Goal: Task Accomplishment & Management: Use online tool/utility

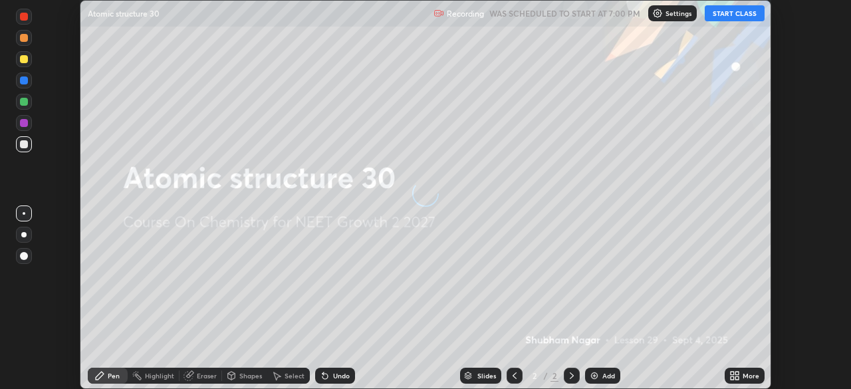
scroll to position [389, 851]
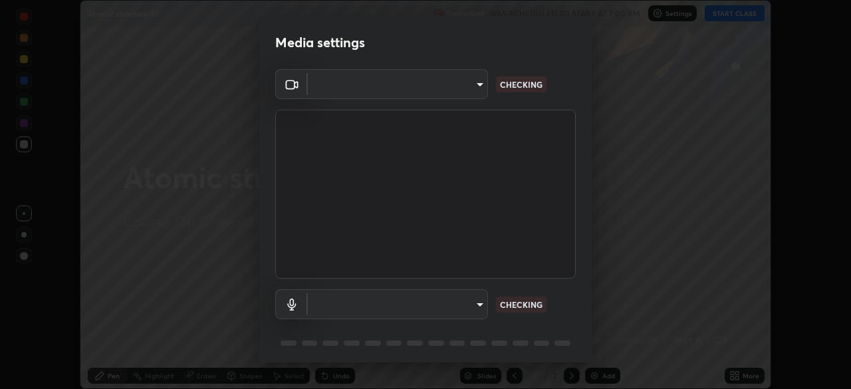
type input "8428e2be8a3e3f13974341e33778a08111258fb38798500ded61d344a6a8a77e"
type input "default"
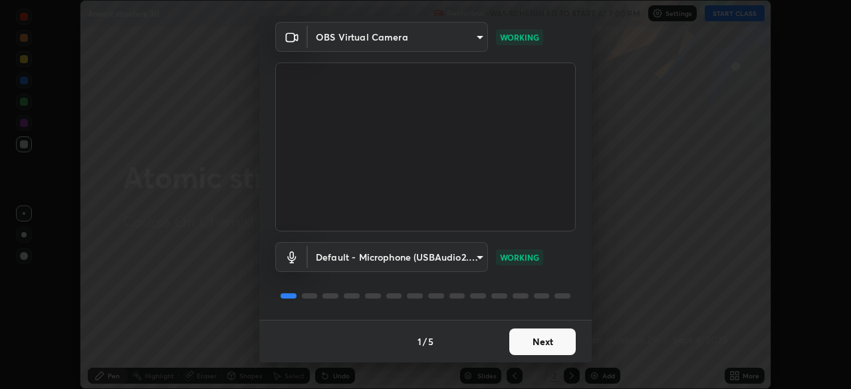
click at [538, 336] on button "Next" at bounding box center [542, 341] width 66 height 27
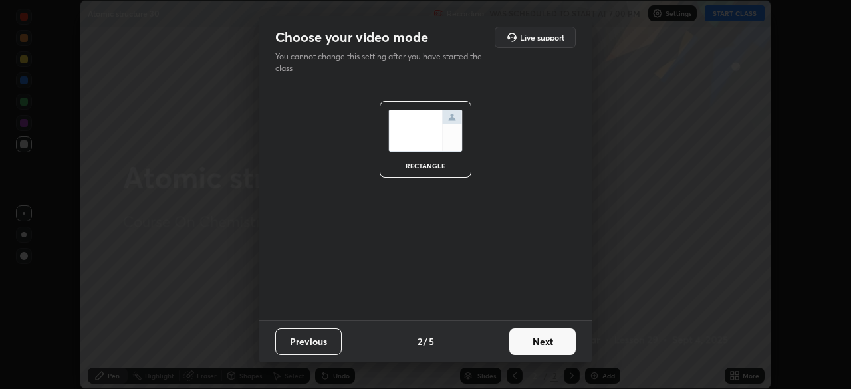
click at [540, 342] on button "Next" at bounding box center [542, 341] width 66 height 27
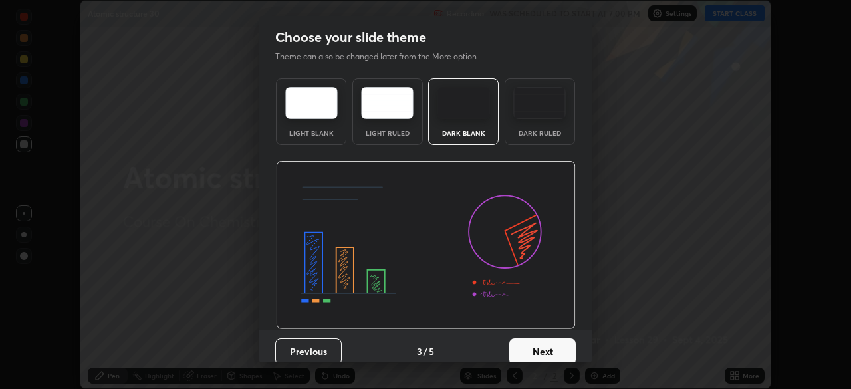
click at [540, 349] on button "Next" at bounding box center [542, 351] width 66 height 27
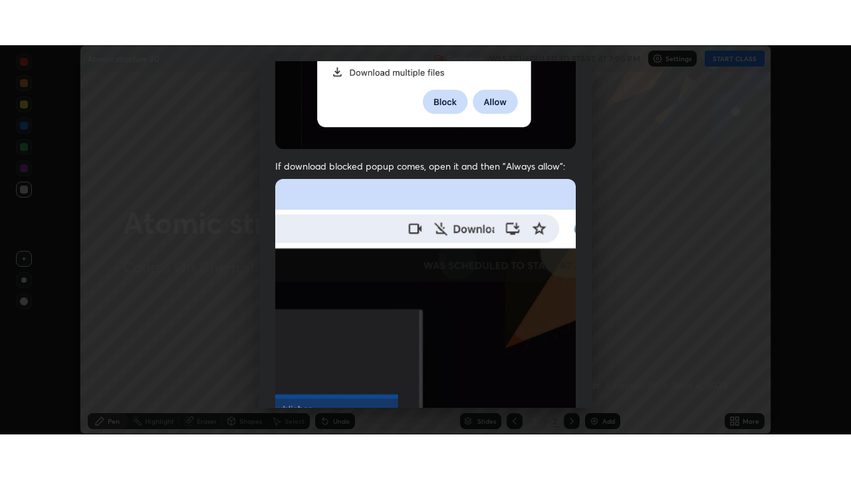
scroll to position [319, 0]
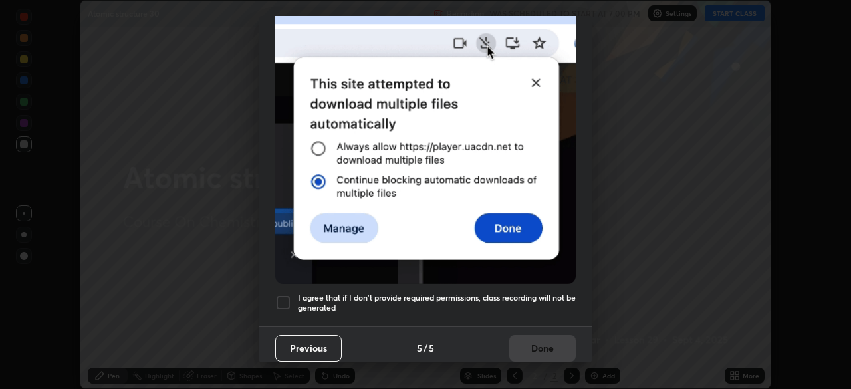
click at [509, 293] on h5 "I agree that if I don't provide required permissions, class recording will not …" at bounding box center [437, 303] width 278 height 21
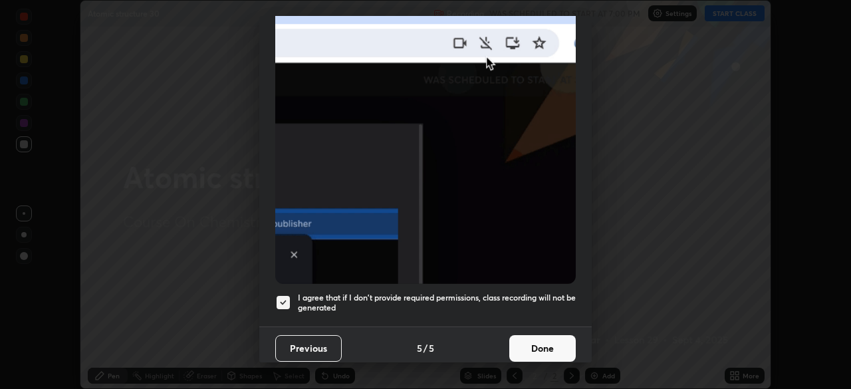
click at [518, 352] on button "Done" at bounding box center [542, 348] width 66 height 27
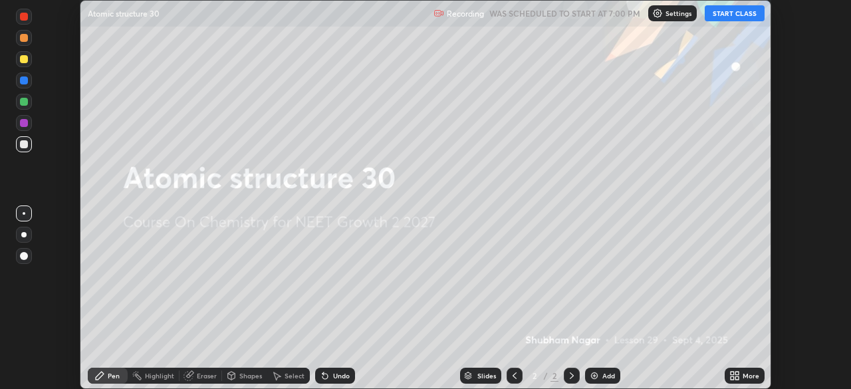
click at [749, 376] on div "More" at bounding box center [751, 375] width 17 height 7
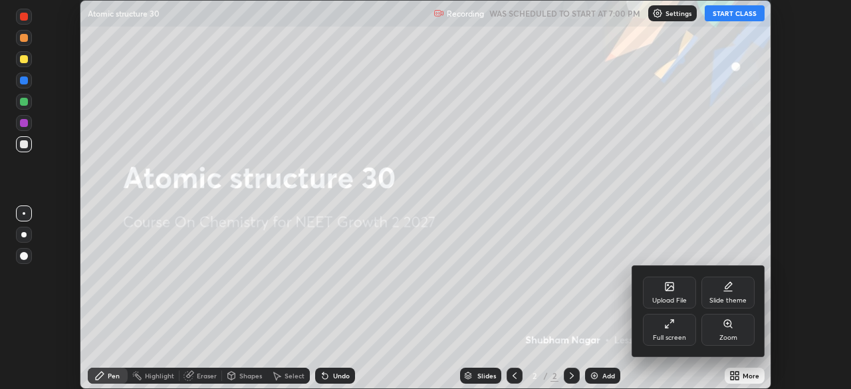
click at [666, 339] on div "Full screen" at bounding box center [669, 337] width 33 height 7
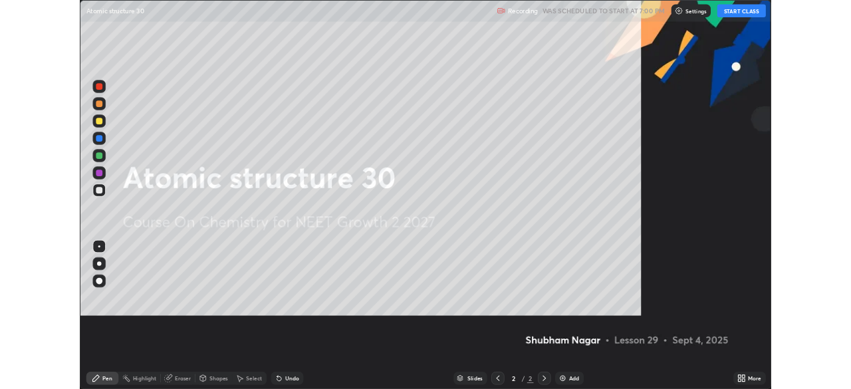
scroll to position [479, 851]
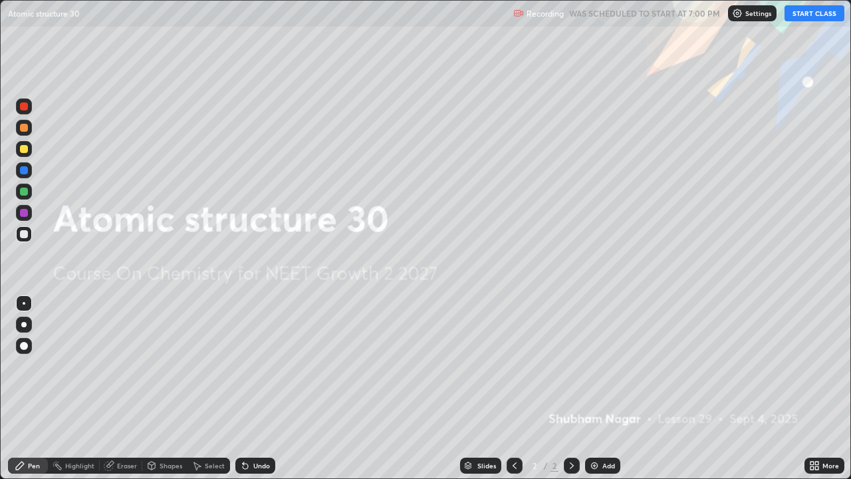
click at [801, 11] on button "START CLASS" at bounding box center [815, 13] width 60 height 16
click at [605, 388] on div "Add" at bounding box center [602, 465] width 35 height 16
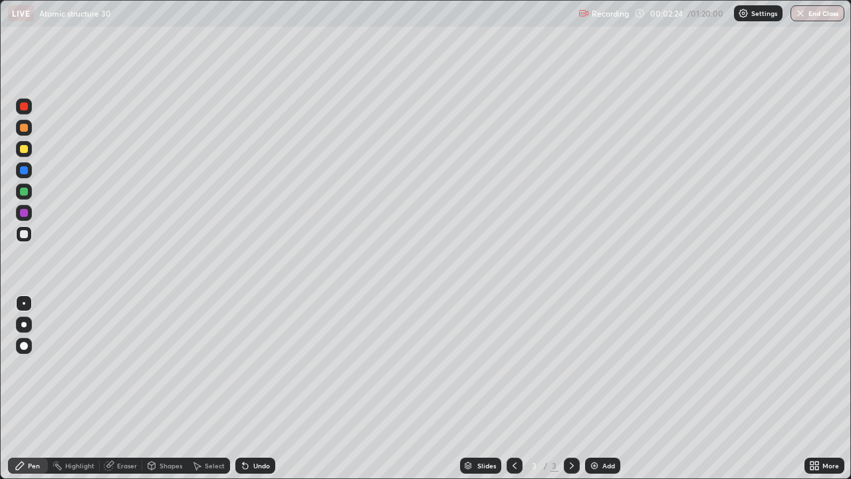
click at [702, 388] on div "Slides 3 / 3 Add" at bounding box center [539, 465] width 529 height 27
click at [25, 236] on div at bounding box center [24, 234] width 8 height 8
click at [250, 388] on div "Undo" at bounding box center [255, 465] width 40 height 16
click at [243, 388] on icon at bounding box center [243, 462] width 1 height 1
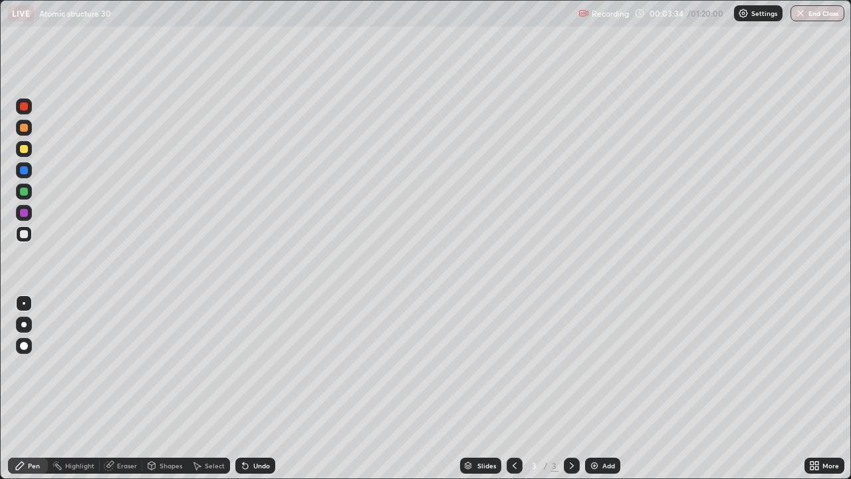
click at [243, 388] on icon at bounding box center [245, 465] width 5 height 5
click at [245, 388] on icon at bounding box center [245, 465] width 5 height 5
click at [243, 388] on icon at bounding box center [245, 465] width 5 height 5
click at [248, 388] on icon at bounding box center [245, 465] width 11 height 11
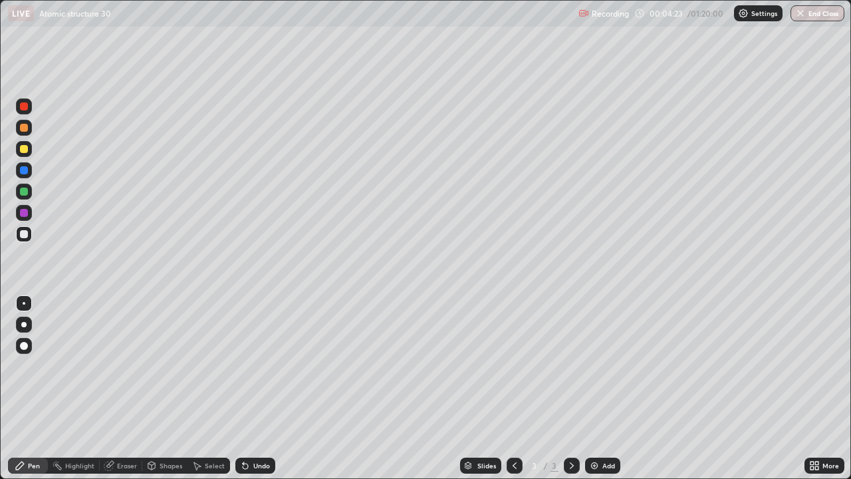
click at [125, 388] on div "Eraser" at bounding box center [127, 465] width 20 height 7
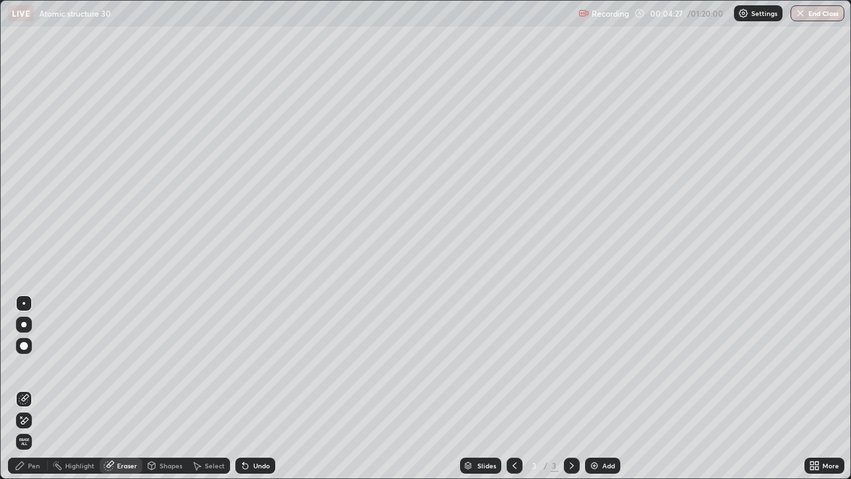
click at [41, 388] on div "Pen" at bounding box center [28, 465] width 40 height 16
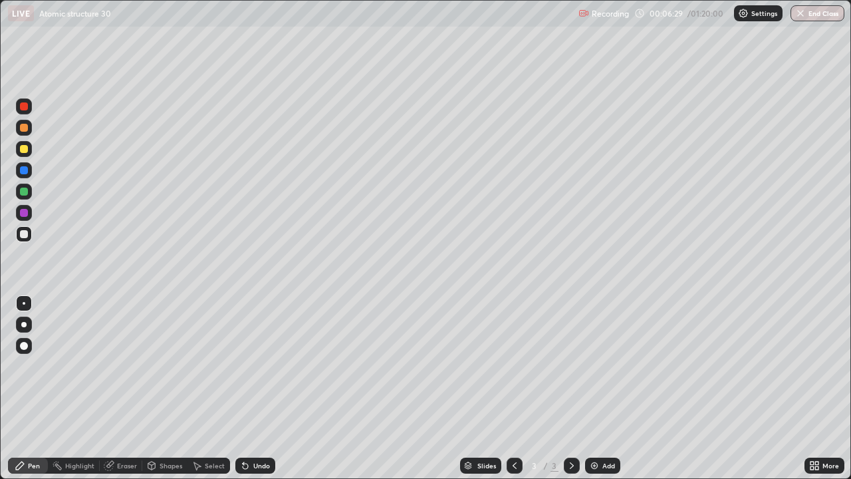
click at [25, 192] on div at bounding box center [24, 192] width 8 height 8
click at [21, 213] on div at bounding box center [24, 213] width 8 height 8
click at [565, 388] on div at bounding box center [572, 465] width 16 height 16
click at [596, 388] on div "Add" at bounding box center [602, 465] width 35 height 16
click at [23, 155] on div at bounding box center [24, 149] width 16 height 16
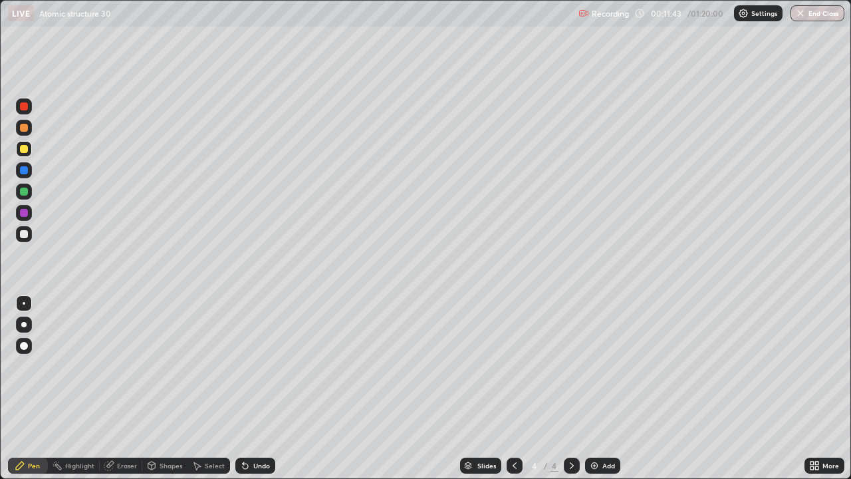
click at [21, 237] on div at bounding box center [24, 234] width 8 height 8
click at [27, 150] on div at bounding box center [24, 149] width 8 height 8
click at [24, 235] on div at bounding box center [24, 234] width 8 height 8
click at [26, 193] on div at bounding box center [24, 192] width 8 height 8
click at [24, 169] on div at bounding box center [24, 170] width 8 height 8
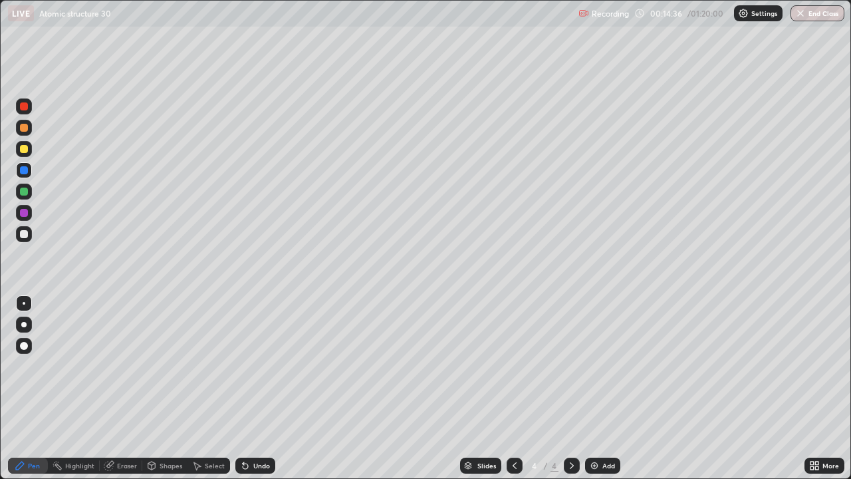
click at [24, 150] on div at bounding box center [24, 149] width 8 height 8
click at [31, 194] on div at bounding box center [24, 192] width 16 height 16
click at [25, 151] on div at bounding box center [24, 149] width 8 height 8
click at [126, 388] on div "Eraser" at bounding box center [127, 465] width 20 height 7
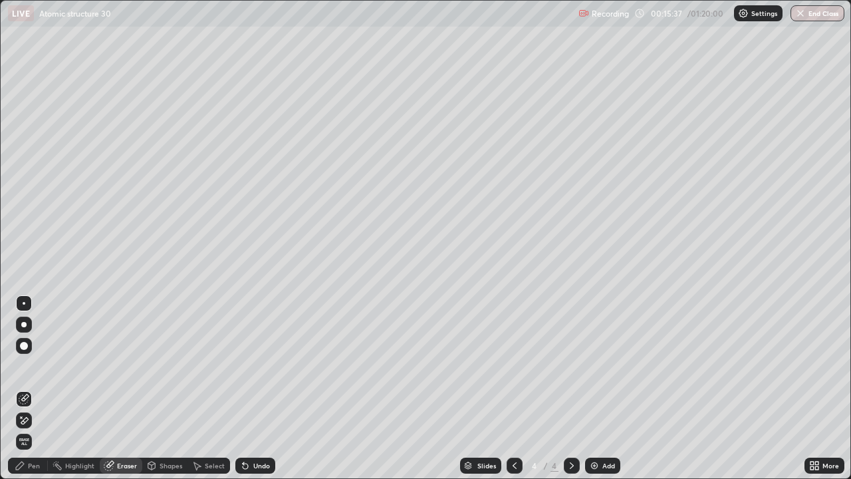
click at [33, 388] on div "Pen" at bounding box center [34, 465] width 12 height 7
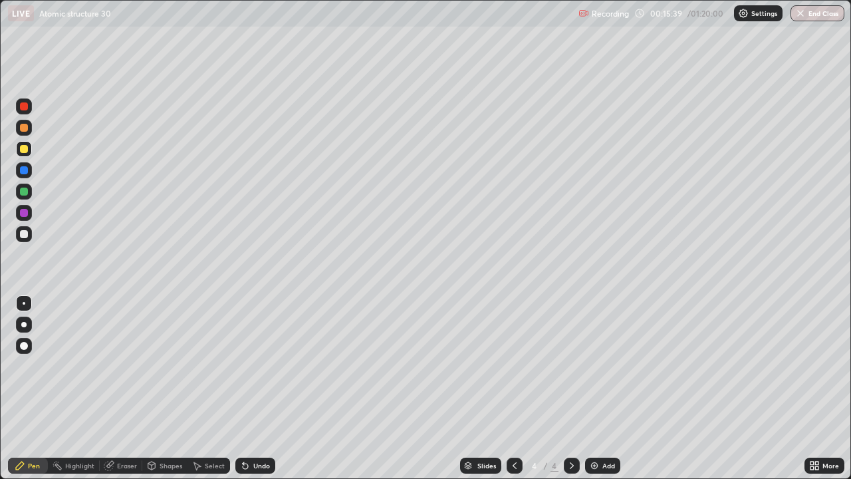
click at [24, 193] on div at bounding box center [24, 192] width 8 height 8
click at [127, 388] on div "Eraser" at bounding box center [127, 465] width 20 height 7
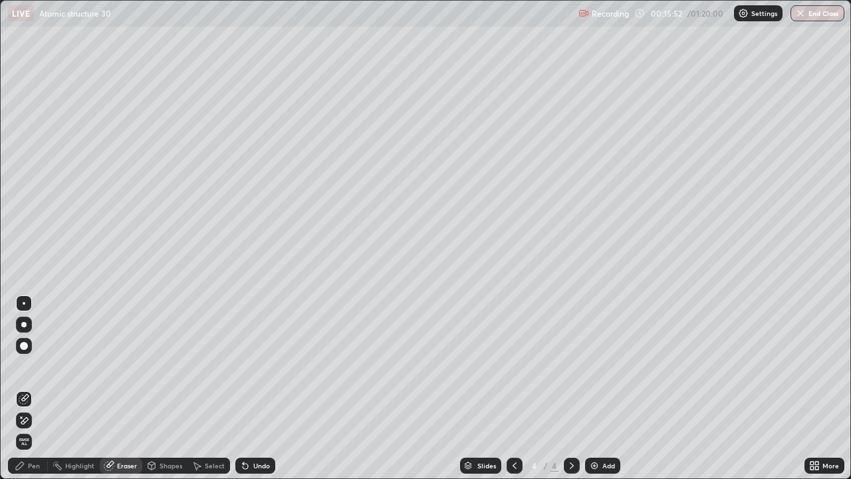
click at [28, 388] on icon at bounding box center [24, 420] width 7 height 7
click at [245, 388] on icon at bounding box center [245, 465] width 11 height 11
click at [245, 388] on icon at bounding box center [245, 465] width 5 height 5
click at [247, 388] on icon at bounding box center [245, 465] width 11 height 11
click at [33, 388] on div "Pen" at bounding box center [34, 465] width 12 height 7
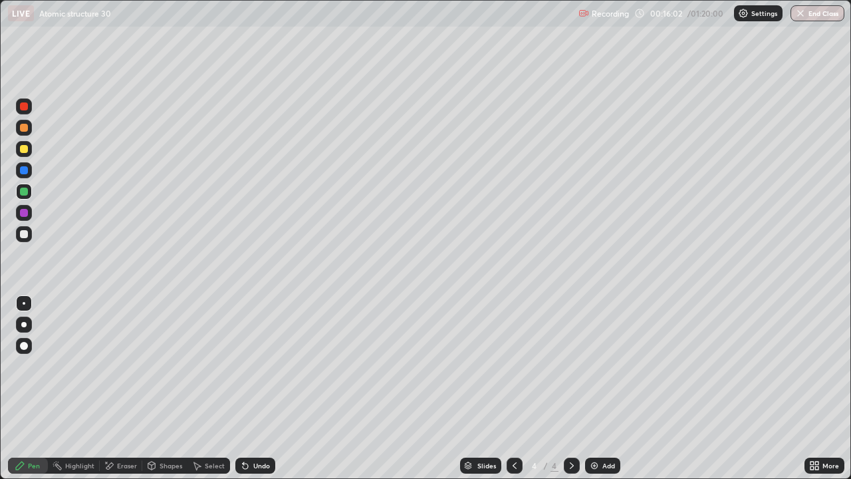
click at [25, 152] on div at bounding box center [24, 149] width 8 height 8
click at [571, 388] on icon at bounding box center [572, 465] width 11 height 11
click at [571, 388] on icon at bounding box center [572, 465] width 4 height 7
click at [602, 388] on div "Add" at bounding box center [608, 465] width 13 height 7
click at [22, 235] on div at bounding box center [24, 234] width 8 height 8
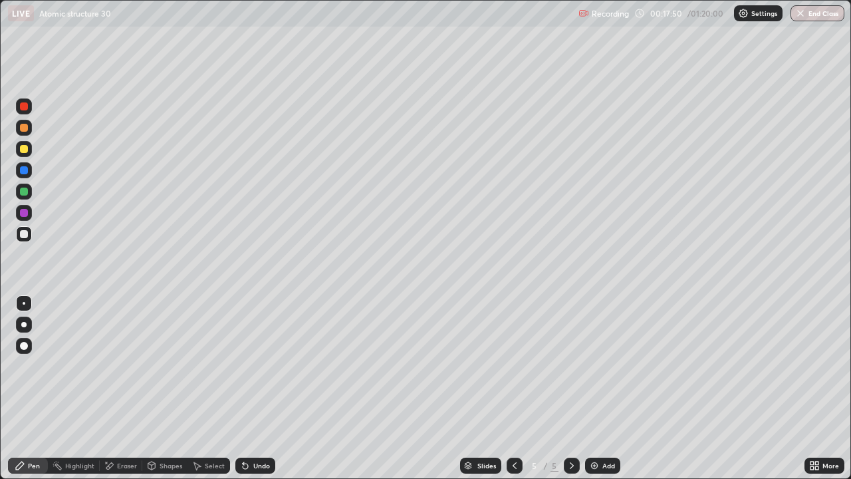
click at [24, 152] on div at bounding box center [24, 149] width 8 height 8
click at [25, 236] on div at bounding box center [24, 234] width 8 height 8
click at [24, 194] on div at bounding box center [24, 192] width 8 height 8
click at [24, 211] on div at bounding box center [24, 213] width 8 height 8
click at [25, 150] on div at bounding box center [24, 149] width 8 height 8
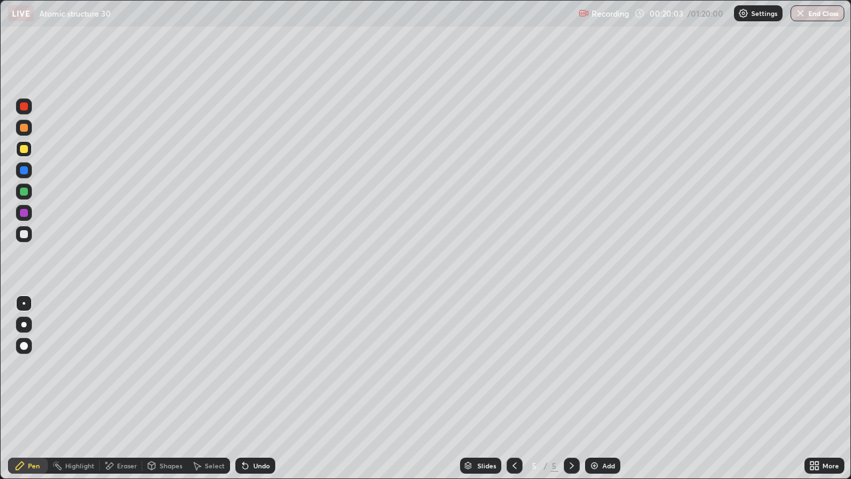
click at [592, 388] on img at bounding box center [594, 465] width 11 height 11
click at [22, 323] on div at bounding box center [23, 324] width 5 height 5
click at [23, 150] on div at bounding box center [24, 149] width 8 height 8
click at [23, 233] on div at bounding box center [24, 234] width 8 height 8
click at [24, 232] on div at bounding box center [24, 234] width 8 height 8
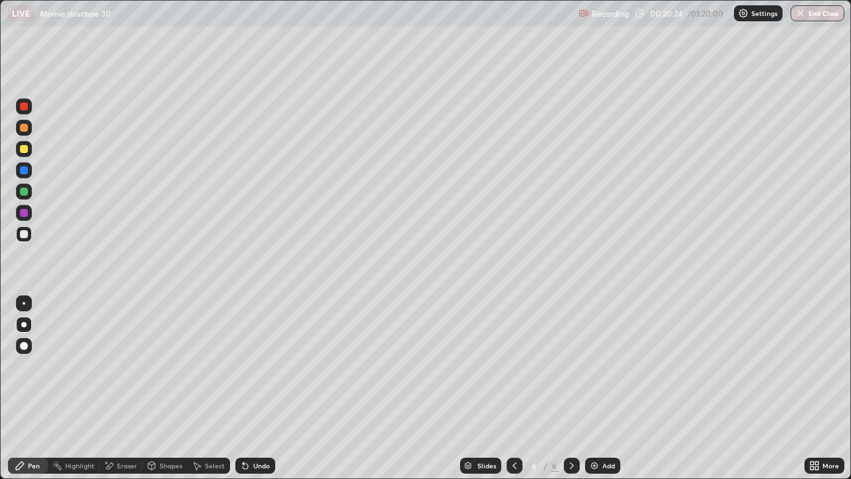
click at [23, 206] on div at bounding box center [24, 213] width 16 height 16
click at [23, 190] on div at bounding box center [24, 192] width 8 height 8
click at [23, 213] on div at bounding box center [24, 213] width 8 height 8
click at [20, 171] on div at bounding box center [24, 170] width 8 height 8
click at [25, 213] on div at bounding box center [24, 213] width 8 height 8
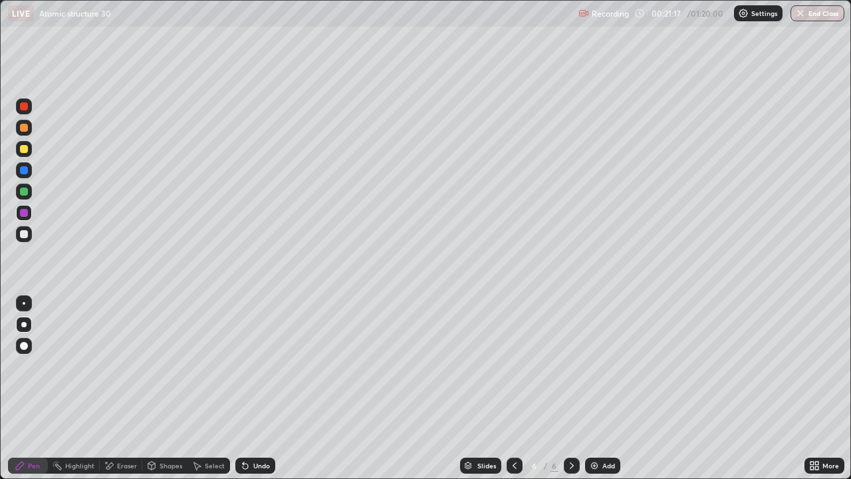
click at [24, 150] on div at bounding box center [24, 149] width 8 height 8
click at [243, 388] on icon at bounding box center [243, 462] width 1 height 1
click at [0, 388] on div "Pen Highlight Eraser Shapes Select Undo Slides 6 / 6 Add More" at bounding box center [425, 465] width 851 height 27
click at [510, 388] on icon at bounding box center [514, 465] width 11 height 11
click at [571, 388] on icon at bounding box center [572, 465] width 11 height 11
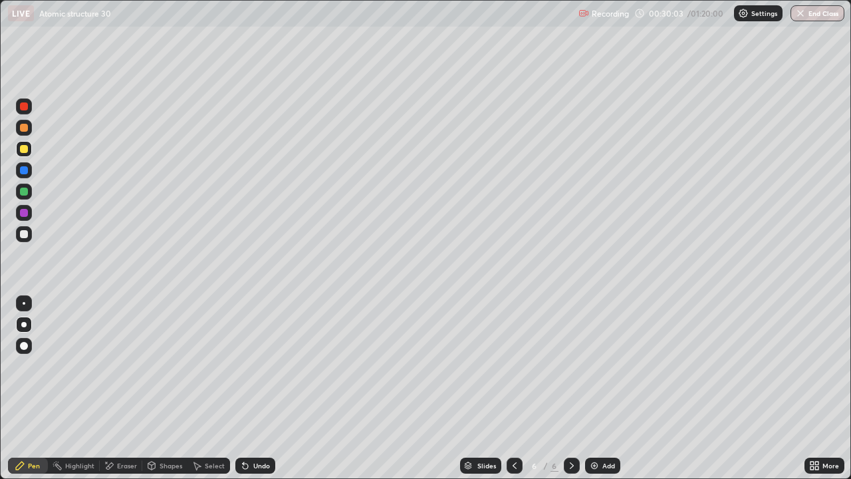
click at [23, 234] on div at bounding box center [24, 234] width 8 height 8
click at [24, 303] on div at bounding box center [24, 303] width 3 height 3
click at [249, 388] on div "Undo" at bounding box center [255, 465] width 40 height 16
click at [572, 388] on icon at bounding box center [572, 465] width 11 height 11
click at [596, 388] on img at bounding box center [594, 465] width 11 height 11
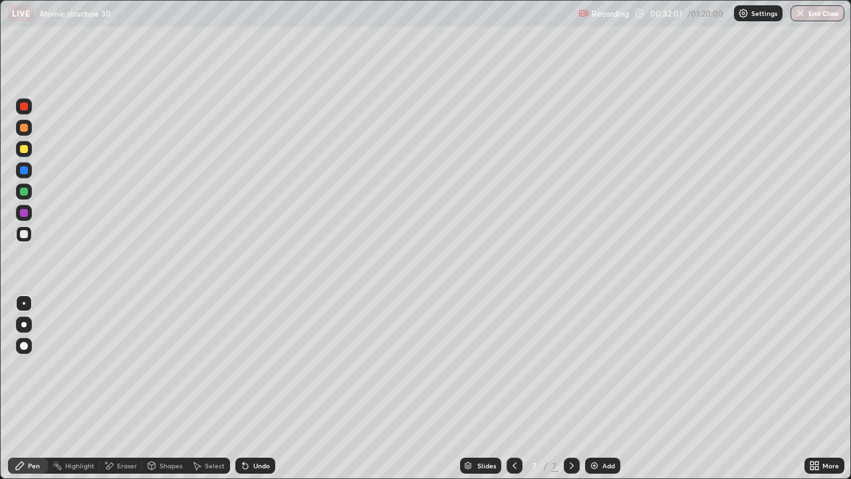
click at [23, 193] on div at bounding box center [24, 192] width 8 height 8
click at [253, 388] on div "Undo" at bounding box center [261, 465] width 17 height 7
click at [571, 388] on icon at bounding box center [572, 465] width 11 height 11
click at [599, 388] on div "Add" at bounding box center [602, 465] width 35 height 16
click at [23, 149] on div at bounding box center [24, 149] width 8 height 8
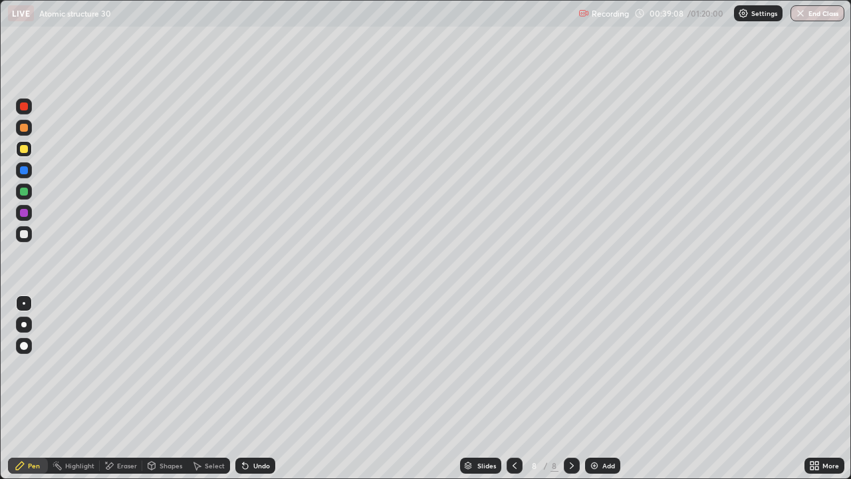
click at [23, 237] on div at bounding box center [24, 234] width 8 height 8
click at [24, 241] on div at bounding box center [24, 234] width 16 height 16
click at [571, 388] on icon at bounding box center [572, 465] width 11 height 11
click at [599, 388] on div "Add" at bounding box center [602, 465] width 35 height 16
click at [579, 388] on div at bounding box center [572, 465] width 16 height 27
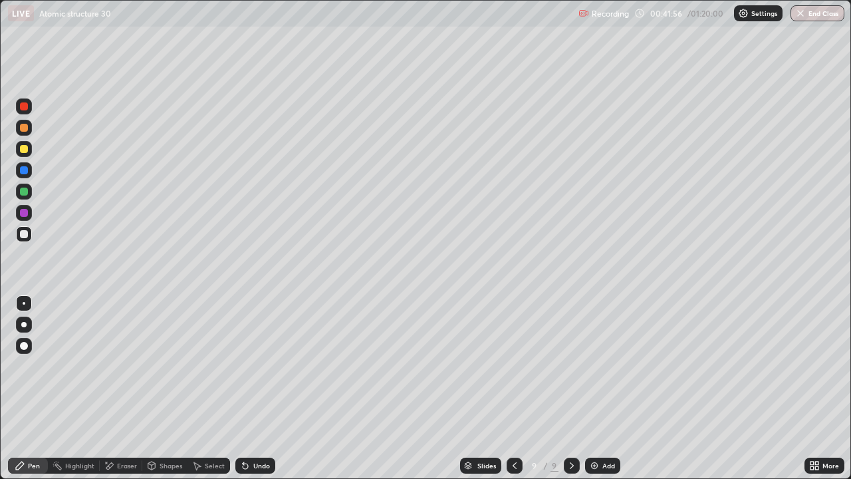
click at [602, 388] on div "Add" at bounding box center [608, 465] width 13 height 7
click at [507, 388] on div at bounding box center [514, 465] width 16 height 27
click at [509, 388] on div at bounding box center [514, 465] width 16 height 27
click at [254, 388] on div "Undo" at bounding box center [255, 465] width 40 height 16
click at [25, 197] on div at bounding box center [24, 192] width 16 height 16
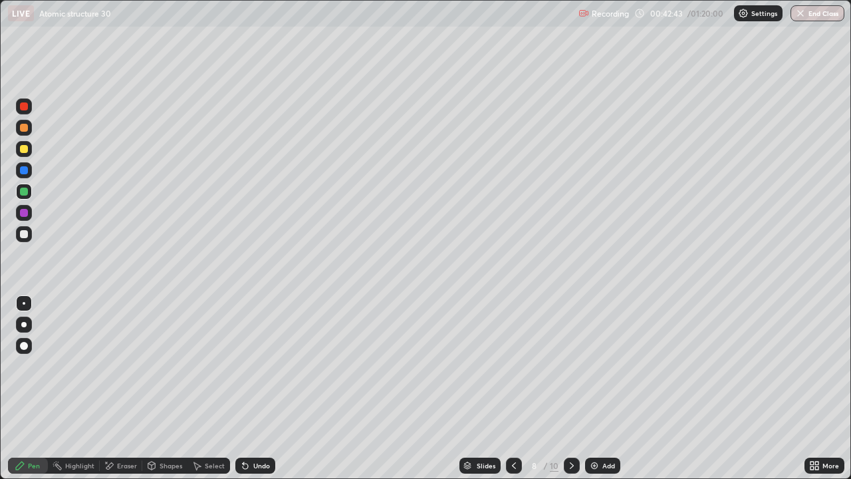
click at [23, 211] on div at bounding box center [24, 213] width 8 height 8
click at [253, 388] on div "Undo" at bounding box center [261, 465] width 17 height 7
click at [256, 388] on div "Undo" at bounding box center [261, 465] width 17 height 7
click at [255, 388] on div "Undo" at bounding box center [261, 465] width 17 height 7
click at [254, 388] on div "Undo" at bounding box center [261, 465] width 17 height 7
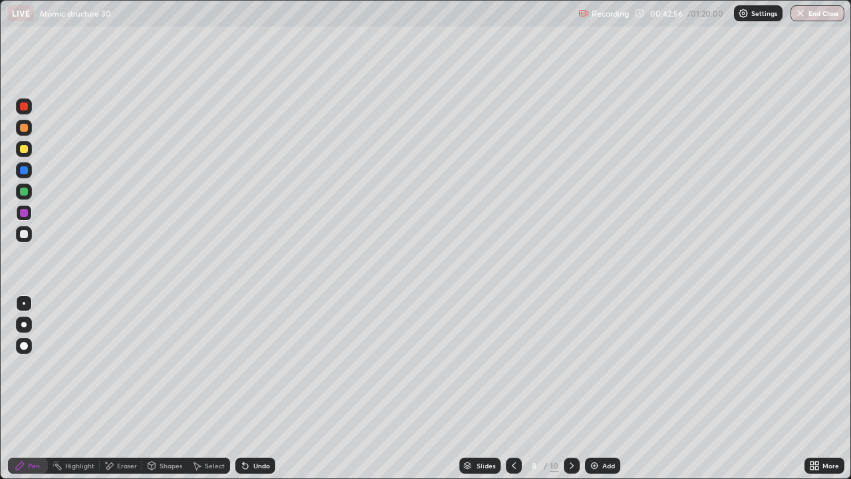
click at [254, 388] on div "Undo" at bounding box center [261, 465] width 17 height 7
click at [255, 388] on div "Undo" at bounding box center [261, 465] width 17 height 7
click at [254, 388] on div "Undo" at bounding box center [261, 465] width 17 height 7
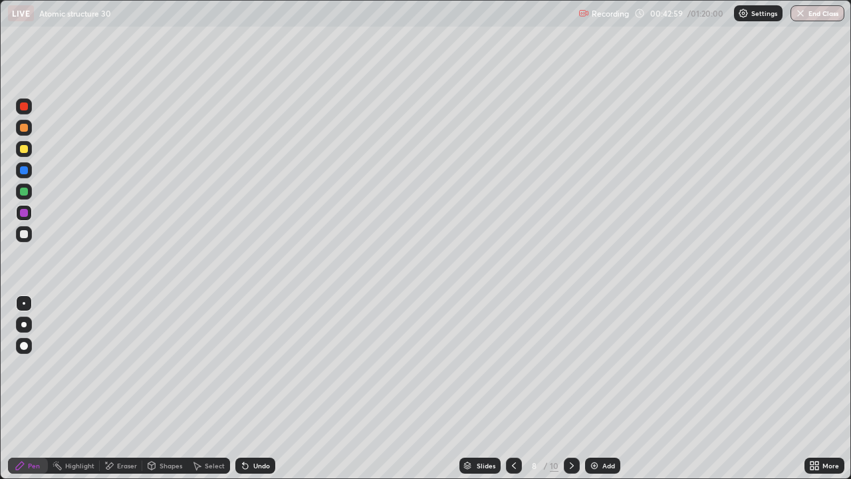
click at [249, 388] on div "Undo" at bounding box center [255, 465] width 40 height 16
click at [23, 235] on div at bounding box center [24, 234] width 8 height 8
click at [115, 388] on div "Eraser" at bounding box center [121, 465] width 43 height 16
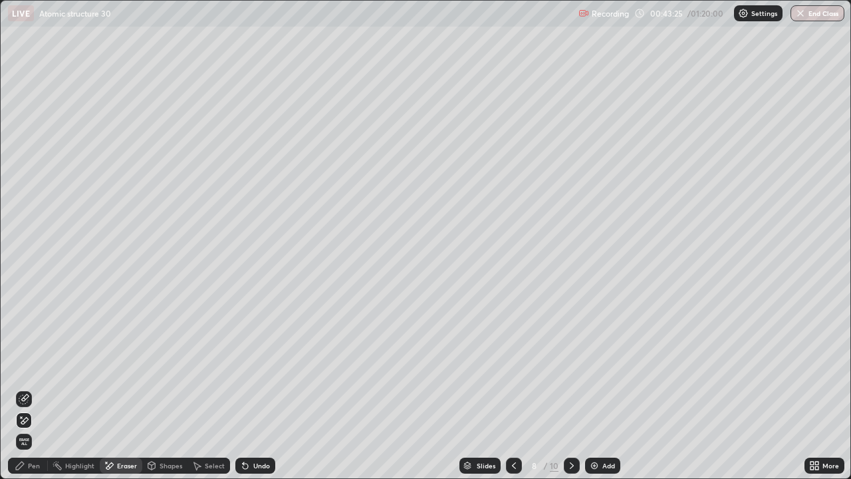
click at [253, 388] on div "Undo" at bounding box center [261, 465] width 17 height 7
click at [27, 388] on div "Pen" at bounding box center [28, 465] width 40 height 16
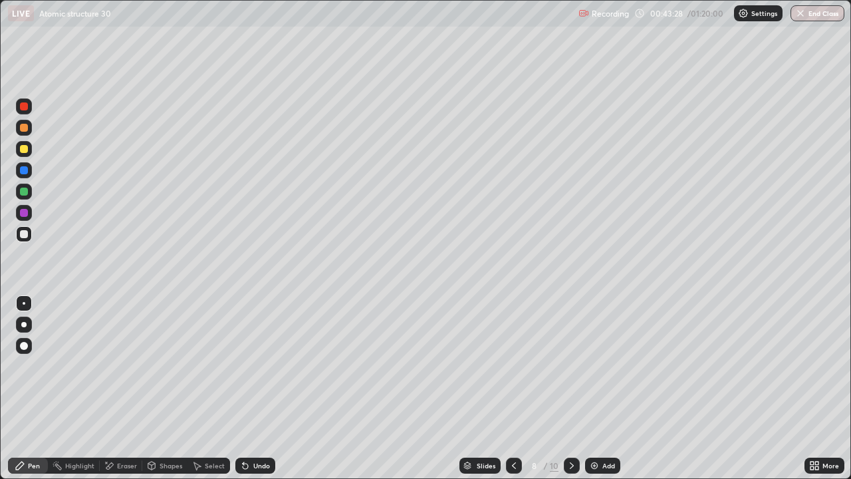
click at [21, 193] on div at bounding box center [24, 192] width 8 height 8
click at [25, 176] on div at bounding box center [24, 170] width 16 height 16
click at [24, 232] on div at bounding box center [24, 234] width 8 height 8
click at [569, 388] on icon at bounding box center [572, 465] width 11 height 11
click at [514, 388] on icon at bounding box center [514, 465] width 4 height 7
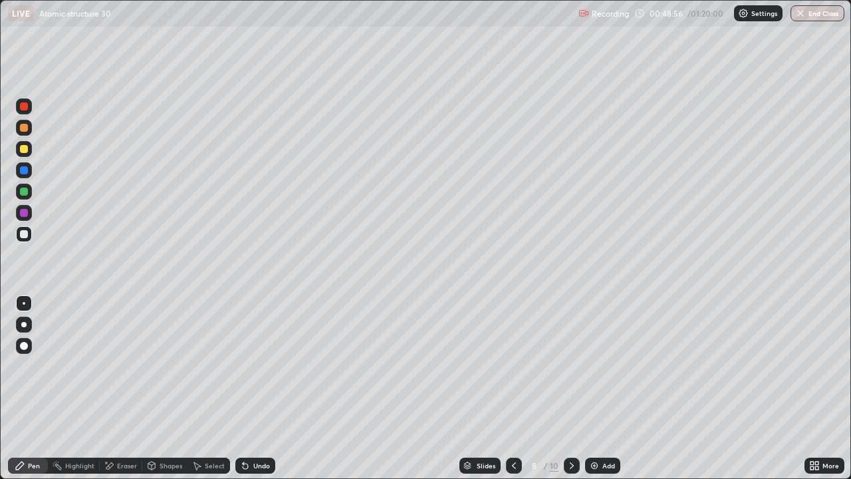
click at [570, 388] on icon at bounding box center [572, 465] width 11 height 11
click at [130, 388] on div "Eraser" at bounding box center [127, 465] width 20 height 7
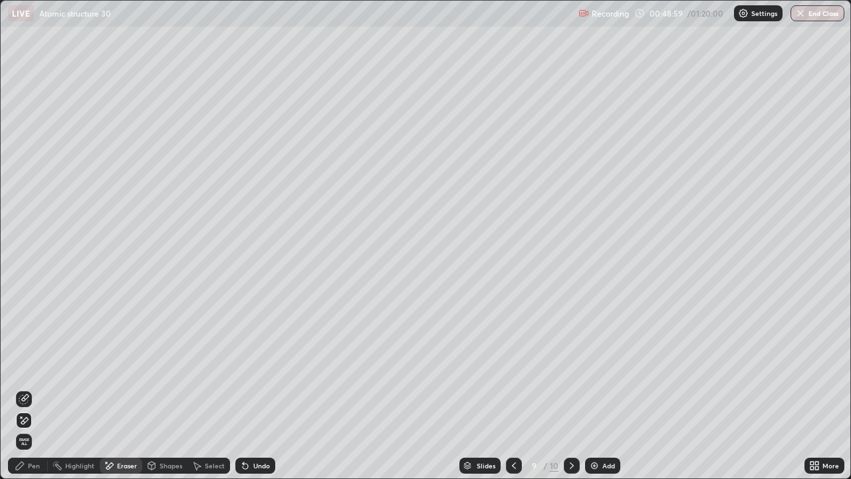
click at [25, 388] on span "Erase all" at bounding box center [24, 442] width 15 height 8
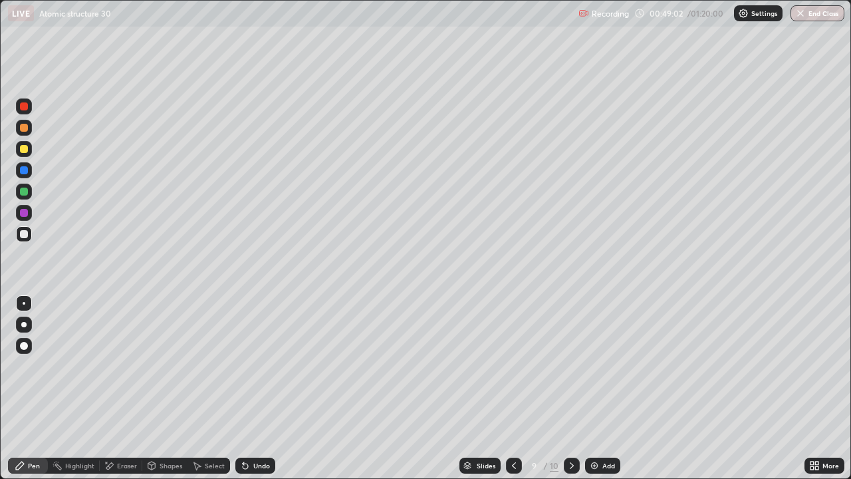
click at [513, 388] on icon at bounding box center [514, 465] width 11 height 11
click at [569, 388] on icon at bounding box center [572, 465] width 11 height 11
click at [23, 235] on div at bounding box center [24, 234] width 8 height 8
click at [243, 388] on icon at bounding box center [245, 465] width 5 height 5
click at [255, 388] on div "Undo" at bounding box center [261, 465] width 17 height 7
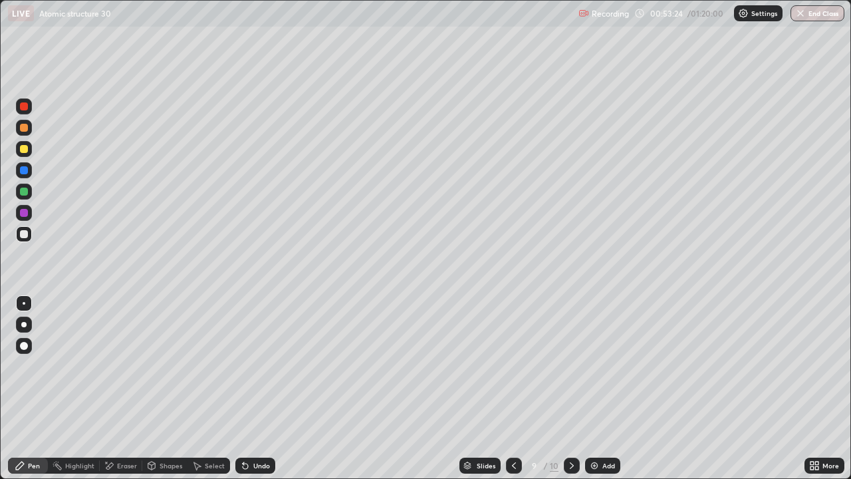
click at [25, 194] on div at bounding box center [24, 192] width 8 height 8
click at [29, 234] on div at bounding box center [24, 234] width 16 height 16
click at [25, 192] on div at bounding box center [24, 192] width 8 height 8
click at [23, 237] on div at bounding box center [24, 234] width 8 height 8
click at [27, 146] on div at bounding box center [24, 149] width 8 height 8
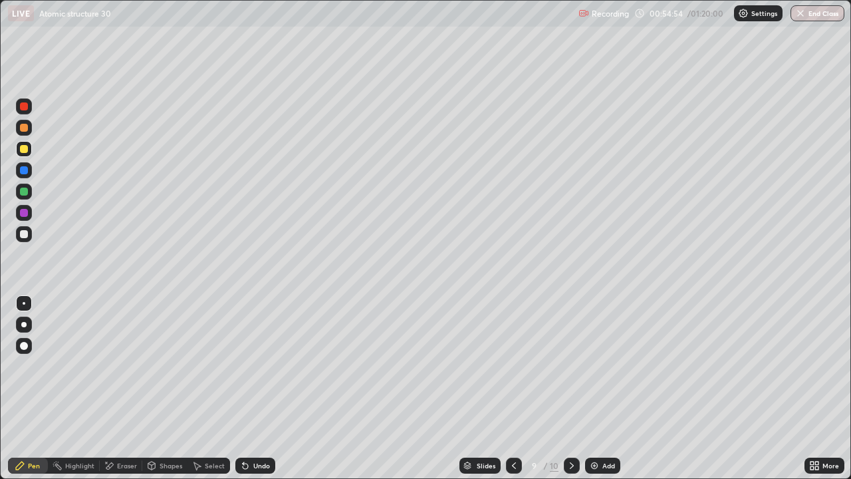
click at [253, 388] on div "Undo" at bounding box center [261, 465] width 17 height 7
click at [30, 211] on div at bounding box center [24, 213] width 16 height 16
click at [564, 388] on div at bounding box center [572, 465] width 16 height 27
click at [26, 235] on div at bounding box center [24, 234] width 8 height 8
click at [243, 388] on icon at bounding box center [245, 465] width 5 height 5
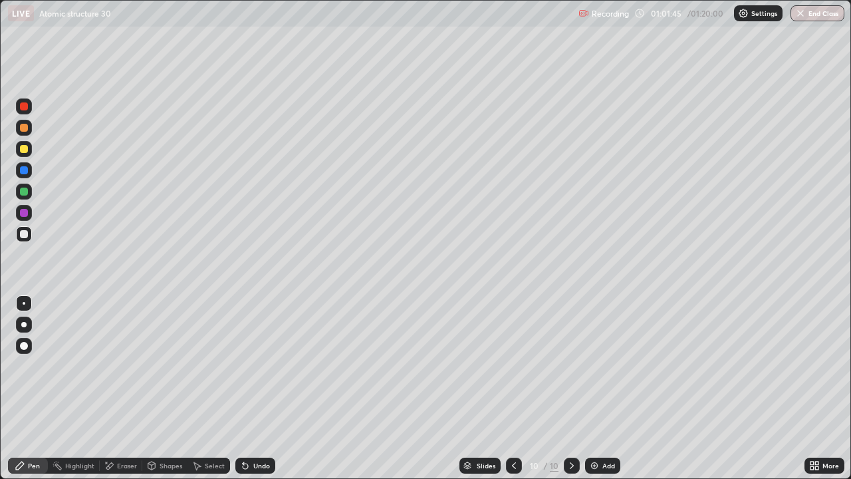
click at [25, 216] on div at bounding box center [24, 213] width 8 height 8
click at [243, 388] on icon at bounding box center [245, 465] width 5 height 5
click at [23, 232] on div at bounding box center [24, 234] width 8 height 8
click at [247, 388] on div "Undo" at bounding box center [252, 465] width 45 height 27
click at [259, 388] on div "Undo" at bounding box center [252, 465] width 45 height 27
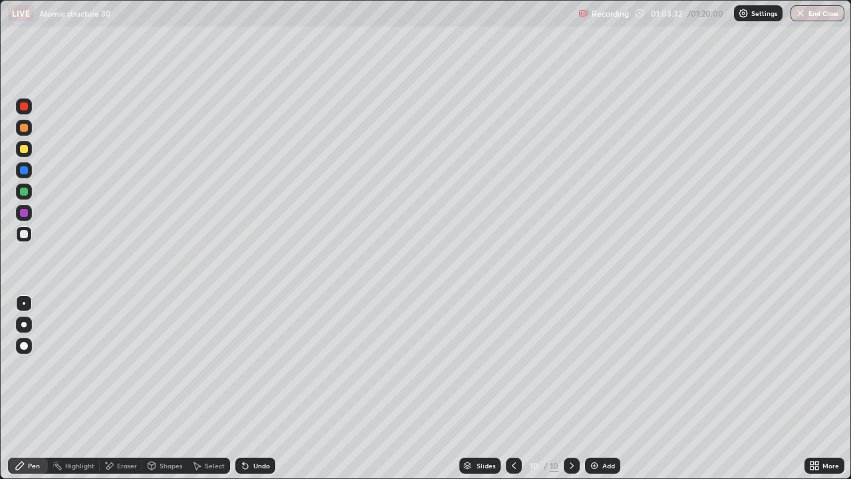
click at [243, 388] on icon at bounding box center [245, 465] width 5 height 5
click at [693, 388] on div "Slides 10 / 10 Add" at bounding box center [539, 465] width 529 height 27
click at [694, 388] on div "Slides 10 / 10 Add" at bounding box center [539, 465] width 529 height 27
click at [695, 388] on div "Slides 10 / 10 Add" at bounding box center [539, 465] width 529 height 27
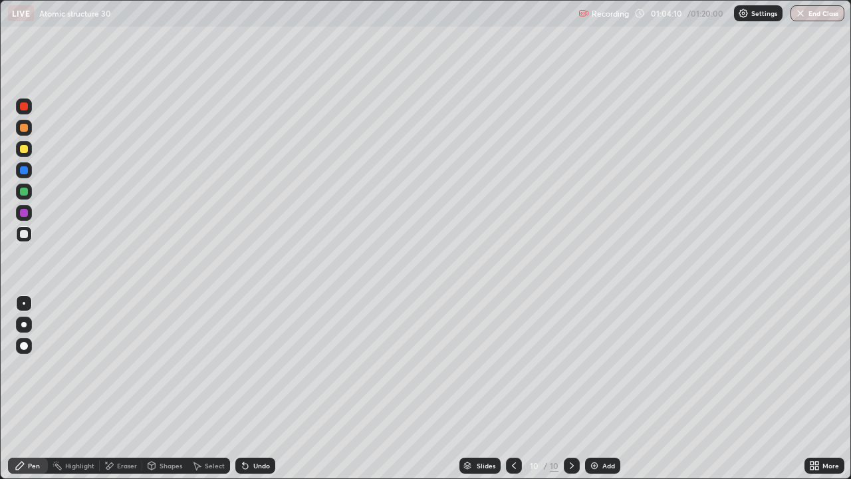
click at [254, 388] on div "Undo" at bounding box center [261, 465] width 17 height 7
click at [249, 388] on div "Undo" at bounding box center [255, 465] width 40 height 16
click at [251, 388] on div "Undo" at bounding box center [255, 465] width 40 height 16
click at [644, 388] on div "Slides 10 / 10 Add" at bounding box center [539, 465] width 529 height 27
click at [645, 388] on div "Slides 10 / 10 Add" at bounding box center [539, 465] width 529 height 27
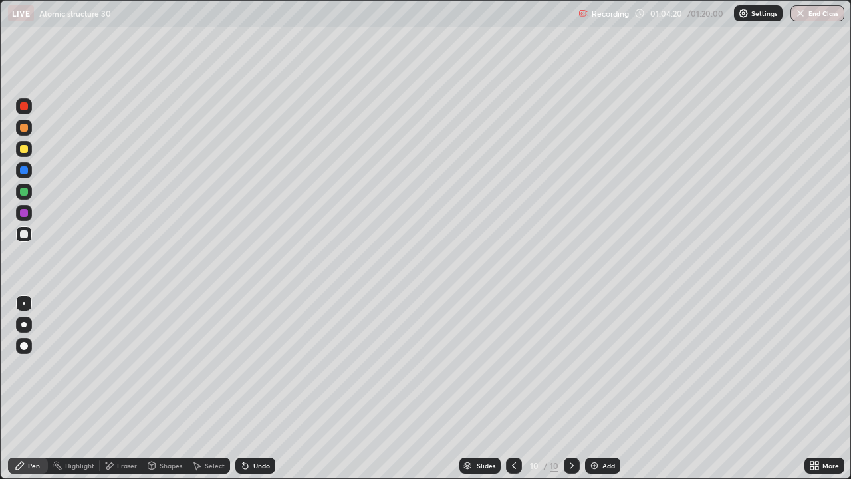
click at [647, 388] on div "Slides 10 / 10 Add" at bounding box center [539, 465] width 529 height 27
click at [644, 388] on div "Slides 10 / 10 Add" at bounding box center [539, 465] width 529 height 27
click at [653, 388] on div "Slides 10 / 10 Add" at bounding box center [539, 465] width 529 height 27
click at [253, 388] on div "Undo" at bounding box center [261, 465] width 17 height 7
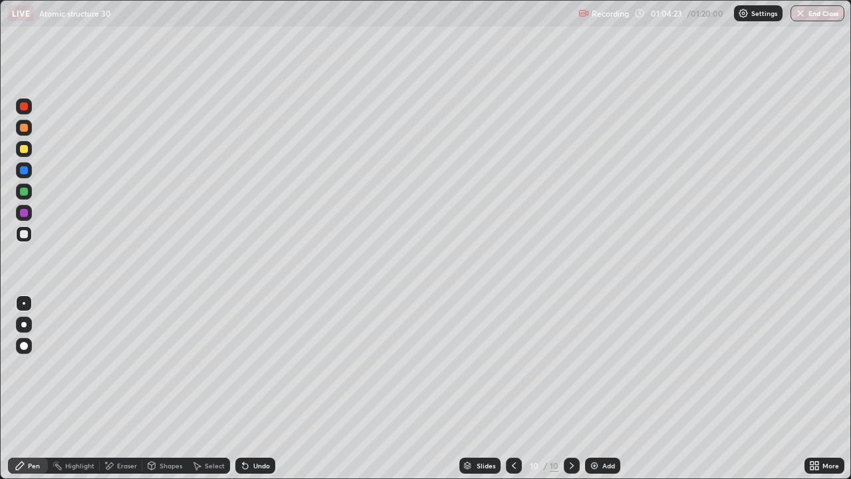
click at [250, 388] on div "Undo" at bounding box center [255, 465] width 40 height 16
click at [251, 388] on div "Undo" at bounding box center [255, 465] width 40 height 16
click at [207, 388] on div "Select" at bounding box center [209, 465] width 43 height 16
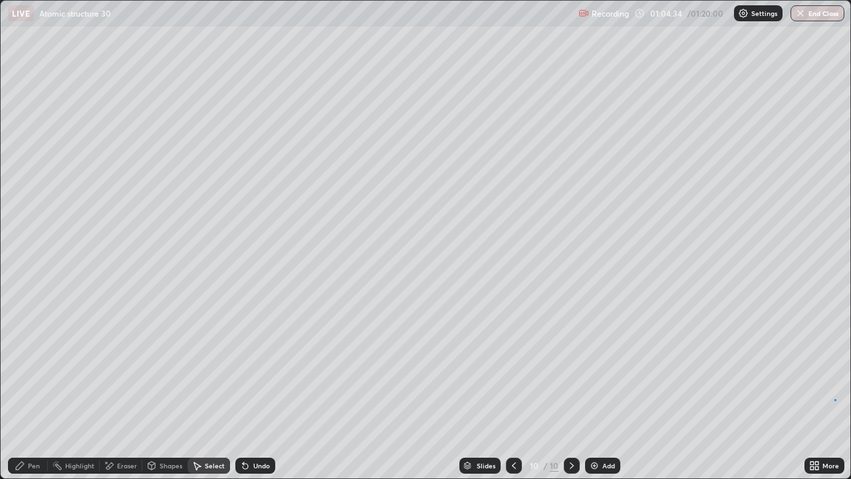
click at [835, 388] on div "0 ° Undo Copy Duplicate Duplicate to new slide Delete" at bounding box center [426, 239] width 850 height 477
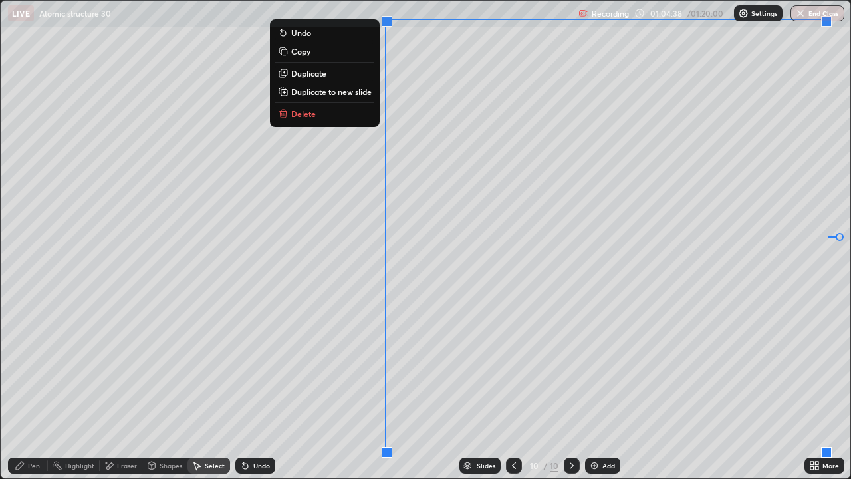
click at [841, 388] on div "0 ° Undo Copy Duplicate Duplicate to new slide Delete" at bounding box center [426, 239] width 850 height 477
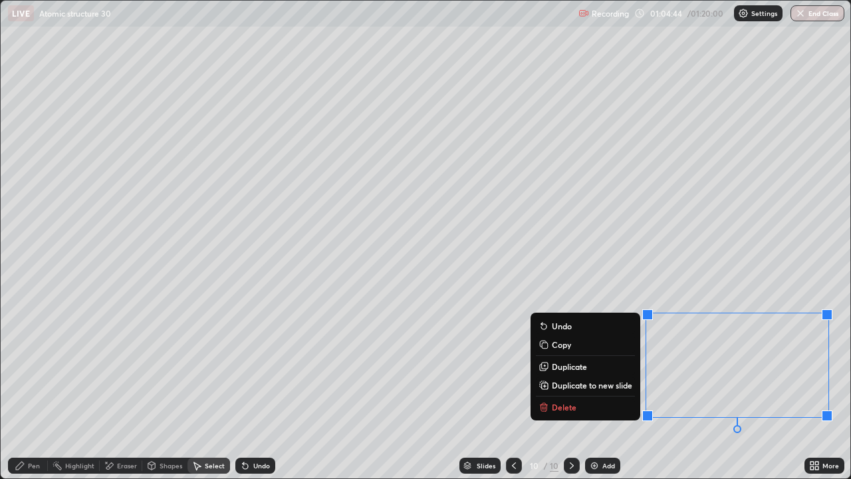
click at [706, 388] on div "0 ° Undo Copy Duplicate Duplicate to new slide Delete" at bounding box center [426, 239] width 850 height 477
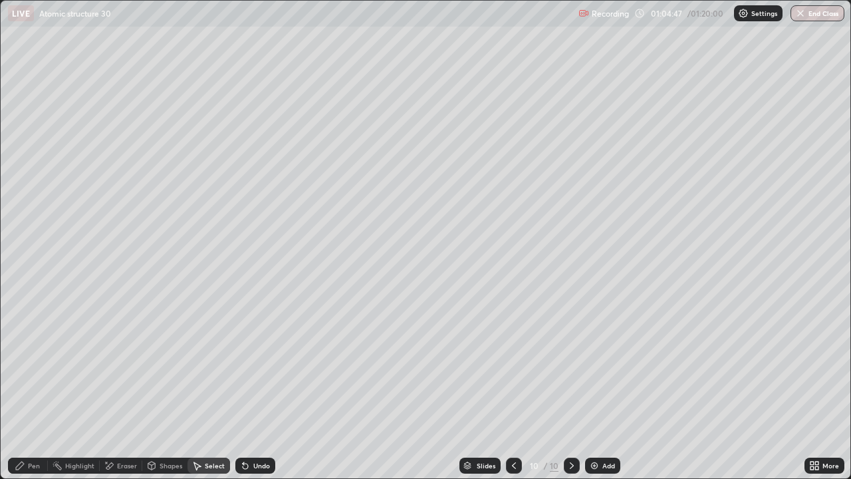
click at [126, 388] on div "Eraser" at bounding box center [127, 465] width 20 height 7
click at [38, 388] on div "Pen" at bounding box center [34, 465] width 12 height 7
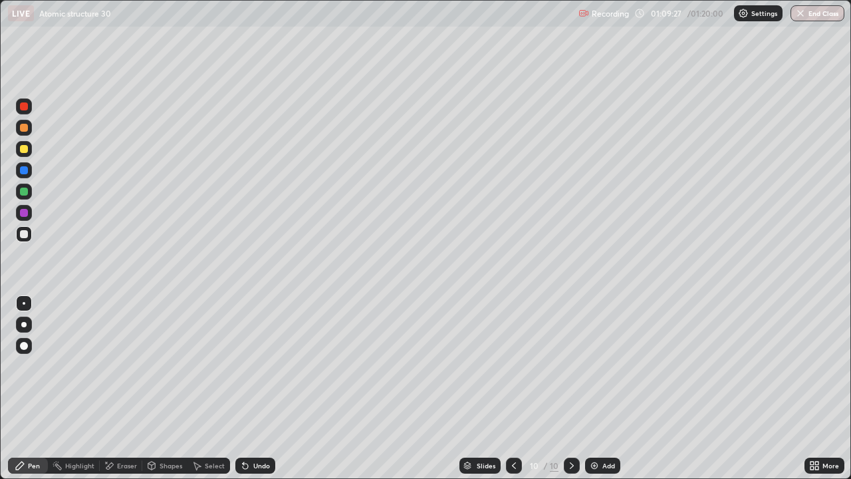
click at [571, 388] on icon at bounding box center [572, 465] width 11 height 11
click at [596, 388] on img at bounding box center [594, 465] width 11 height 11
click at [817, 388] on icon at bounding box center [816, 467] width 3 height 3
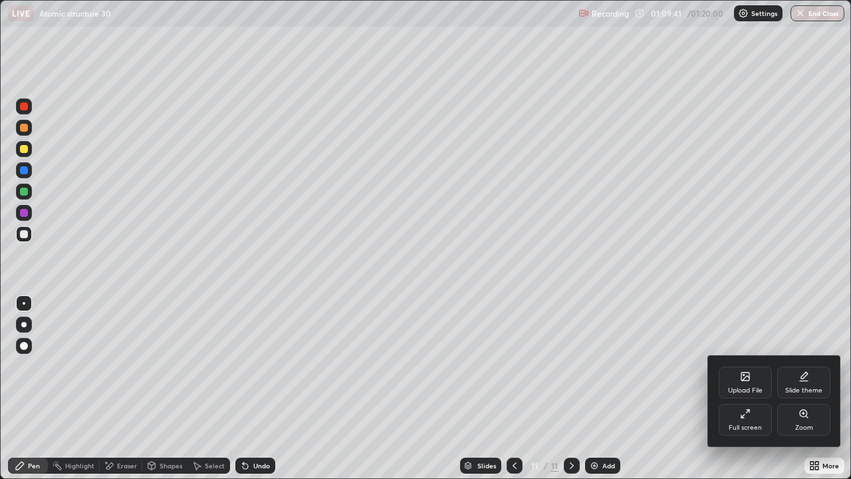
click at [742, 388] on div "Full screen" at bounding box center [745, 427] width 33 height 7
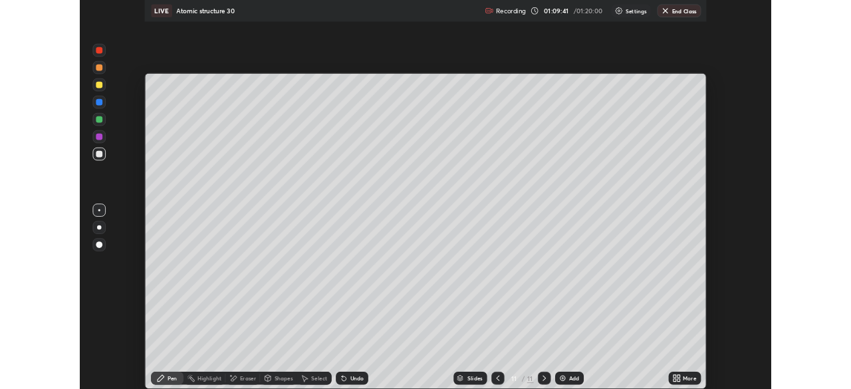
scroll to position [66107, 65645]
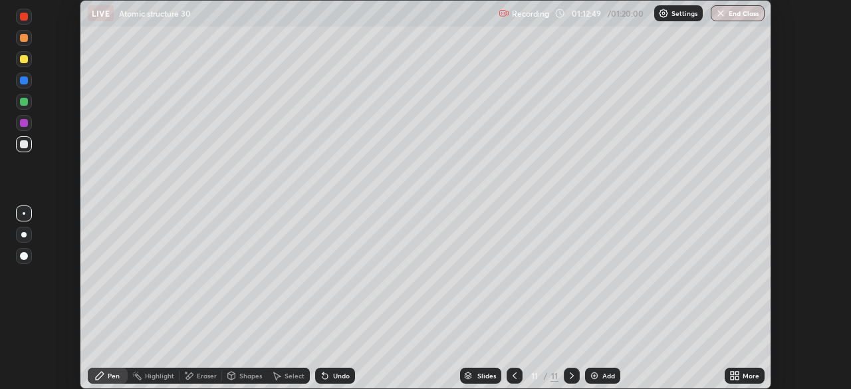
click at [571, 376] on icon at bounding box center [572, 375] width 11 height 11
click at [739, 12] on button "End Class" at bounding box center [738, 13] width 54 height 16
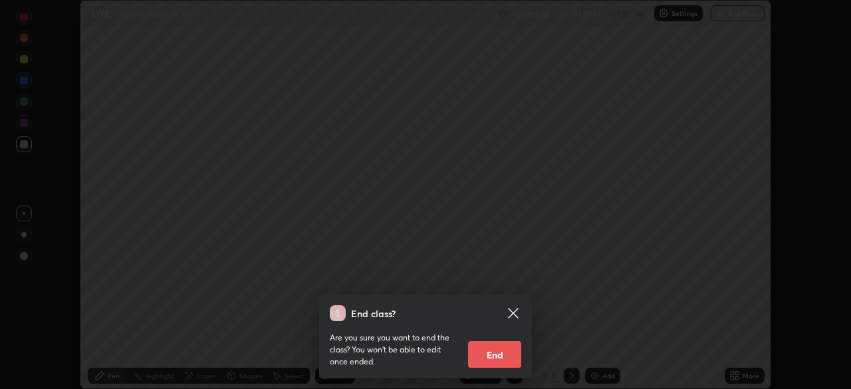
click at [505, 352] on button "End" at bounding box center [494, 354] width 53 height 27
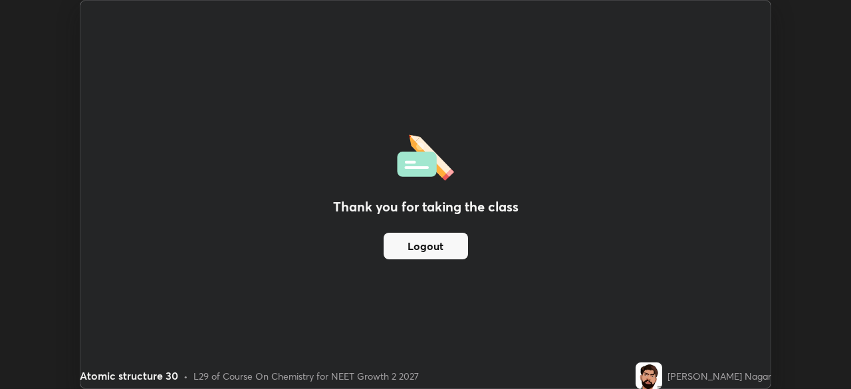
click at [422, 251] on button "Logout" at bounding box center [426, 246] width 84 height 27
click at [421, 248] on button "Logout" at bounding box center [426, 246] width 84 height 27
click at [426, 245] on button "Logout" at bounding box center [426, 246] width 84 height 27
click at [408, 249] on button "Logout" at bounding box center [426, 246] width 84 height 27
click at [410, 246] on button "Logout" at bounding box center [426, 246] width 84 height 27
